Goal: Information Seeking & Learning: Compare options

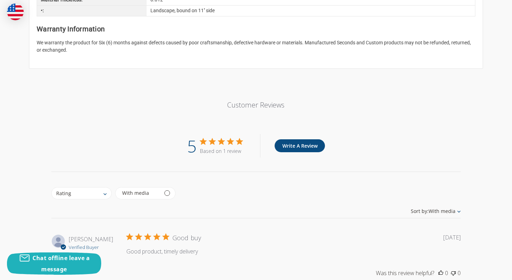
scroll to position [840, 0]
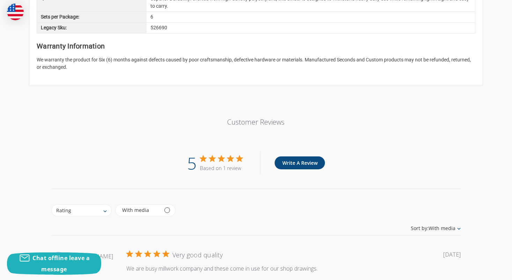
scroll to position [840, 0]
